Goal: Obtain resource: Download file/media

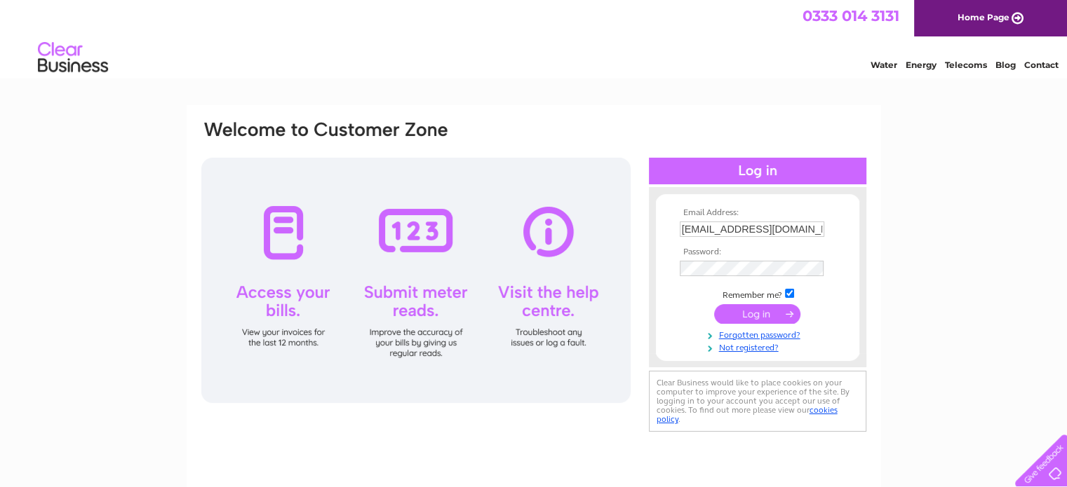
click at [760, 320] on input "submit" at bounding box center [757, 314] width 86 height 20
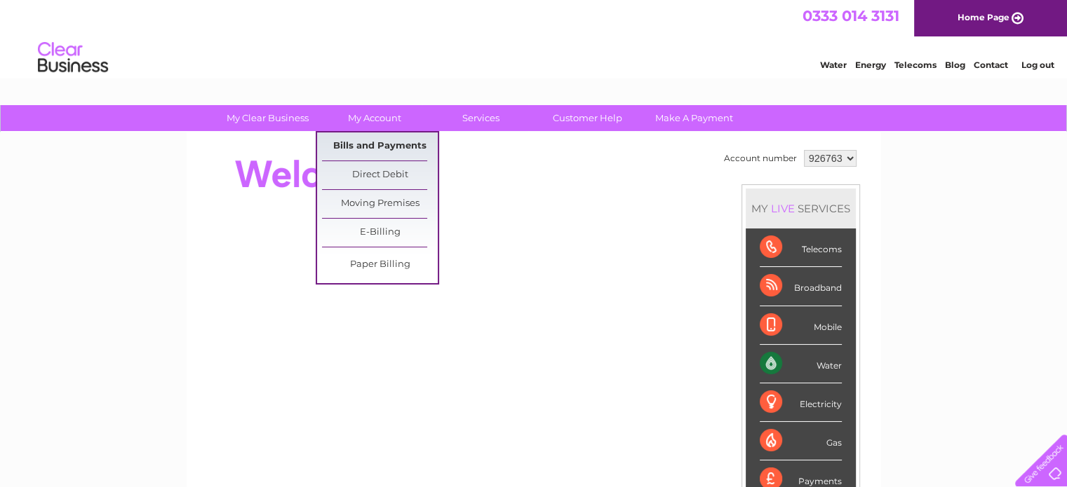
click at [367, 142] on link "Bills and Payments" at bounding box center [380, 147] width 116 height 28
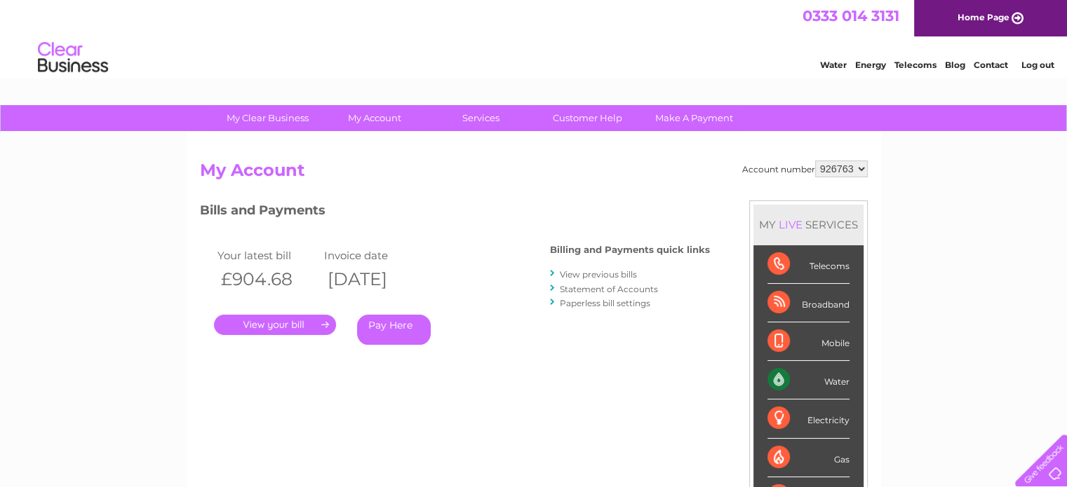
click at [285, 316] on link "." at bounding box center [275, 325] width 122 height 20
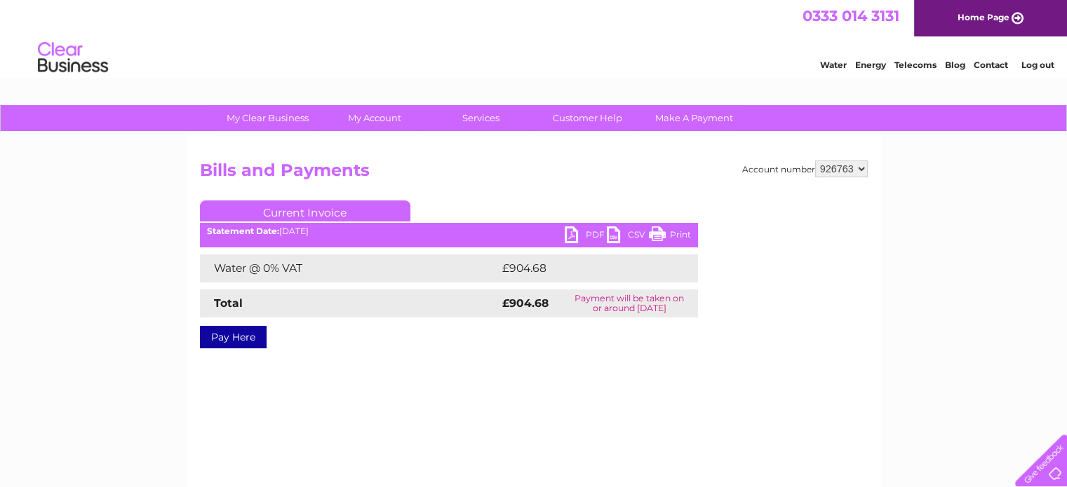
click at [582, 232] on link "PDF" at bounding box center [586, 237] width 42 height 20
click at [858, 168] on select "926763 928482" at bounding box center [841, 169] width 53 height 17
select select "928482"
click at [815, 161] on select "926763 928482" at bounding box center [841, 169] width 53 height 17
click at [860, 169] on select "926763 928482" at bounding box center [841, 169] width 53 height 17
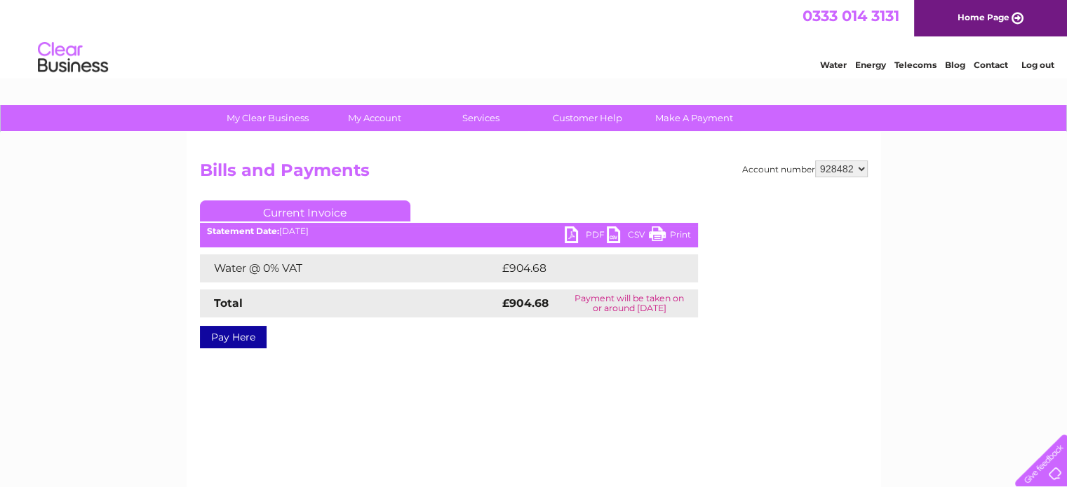
click at [815, 161] on select "926763 928482" at bounding box center [841, 169] width 53 height 17
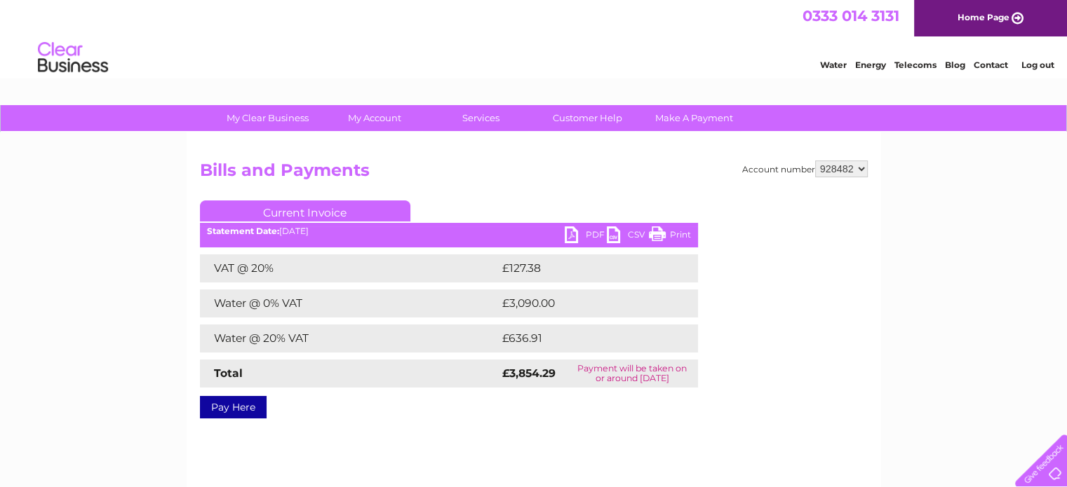
click at [581, 232] on link "PDF" at bounding box center [586, 237] width 42 height 20
click at [1027, 66] on link "Log out" at bounding box center [1036, 65] width 33 height 11
